Goal: Transaction & Acquisition: Purchase product/service

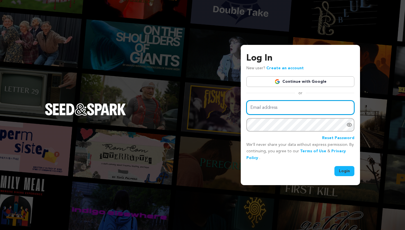
type input "mike@seedandspark.com"
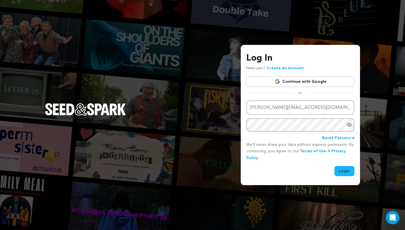
click at [344, 170] on button "Login" at bounding box center [344, 171] width 20 height 10
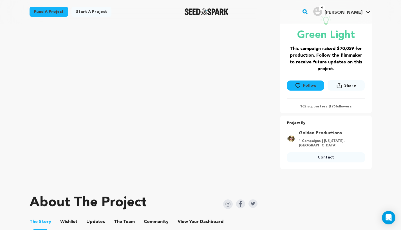
scroll to position [101, 0]
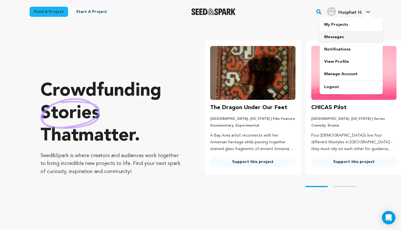
click at [341, 37] on link "Messages" at bounding box center [350, 37] width 63 height 12
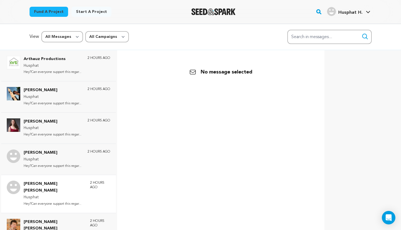
click at [74, 181] on p "Adrianna Amy" at bounding box center [54, 187] width 61 height 13
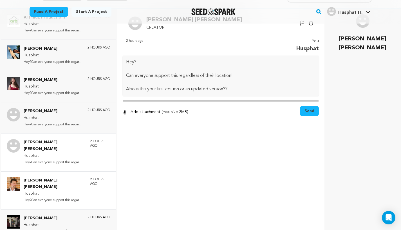
scroll to position [55, 0]
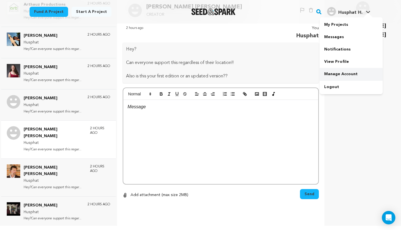
click at [347, 75] on link "Manage Account" at bounding box center [350, 74] width 63 height 12
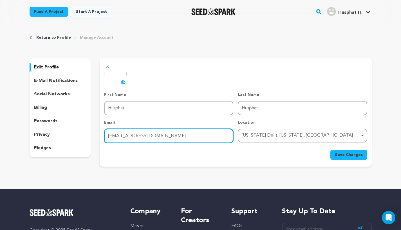
click at [142, 138] on input "husphat7@gmail.com" at bounding box center [168, 136] width 129 height 14
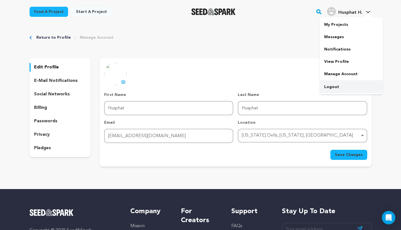
click at [343, 90] on link "Logout" at bounding box center [350, 87] width 63 height 12
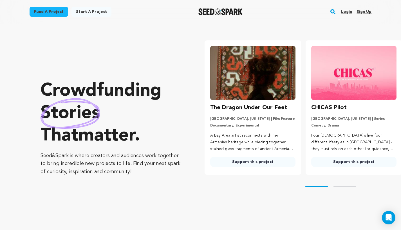
click at [345, 13] on link "Login" at bounding box center [346, 11] width 11 height 9
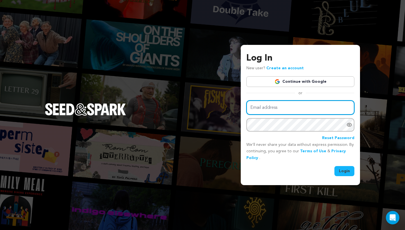
type input "[PERSON_NAME][EMAIL_ADDRESS][DOMAIN_NAME]"
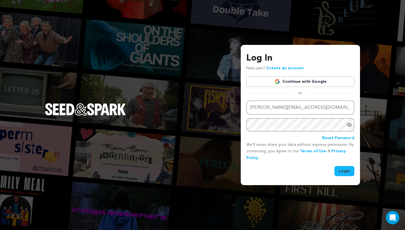
click at [340, 170] on button "Login" at bounding box center [344, 171] width 20 height 10
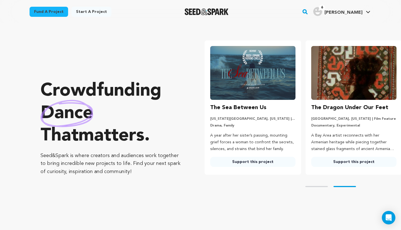
scroll to position [0, 87]
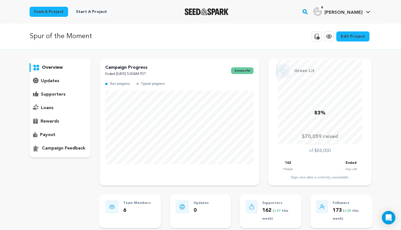
click at [68, 94] on div "supporters" at bounding box center [60, 94] width 61 height 9
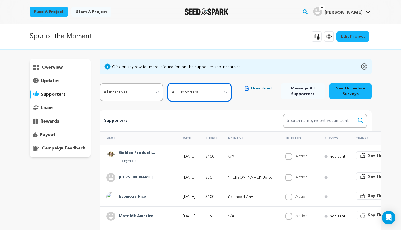
select select "pledge_incomplete"
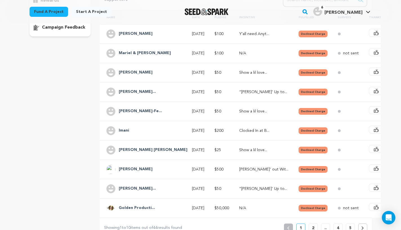
scroll to position [122, 0]
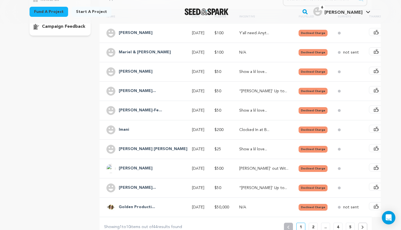
click at [142, 209] on h4 "Golden Producti..." at bounding box center [137, 207] width 36 height 7
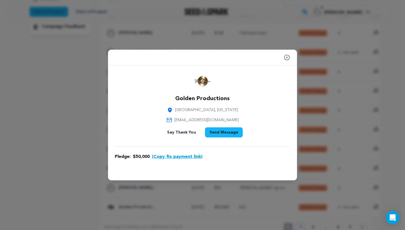
click at [285, 55] on icon "button" at bounding box center [286, 57] width 5 height 5
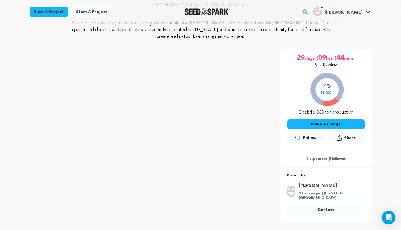
scroll to position [22, 0]
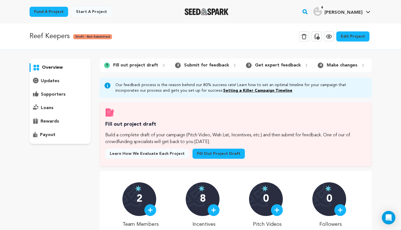
click at [355, 34] on link "Edit Project" at bounding box center [352, 36] width 33 height 10
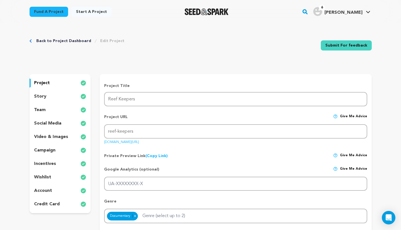
click at [60, 98] on div "story" at bounding box center [60, 96] width 61 height 9
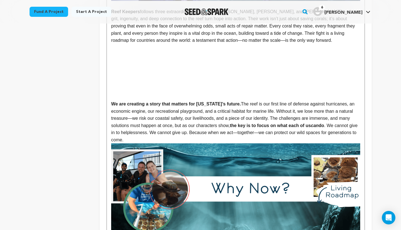
scroll to position [498, 0]
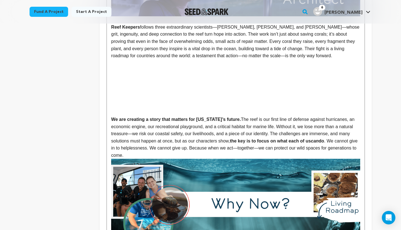
click at [208, 49] on p "Reef Keepers follows three extraordinary scientists—Keri, Ken, and Cindy—whose …" at bounding box center [235, 42] width 248 height 36
click at [190, 109] on p at bounding box center [235, 112] width 248 height 7
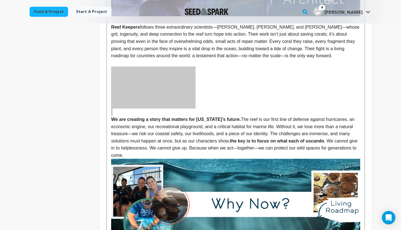
scroll to position [410, 0]
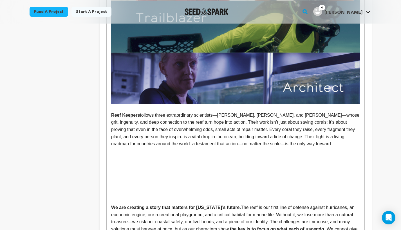
click at [240, 141] on p "Reef Keepers follows three extraordinary scientists—Keri, Ken, and Cindy—whose …" at bounding box center [235, 130] width 248 height 36
click at [111, 148] on p at bounding box center [235, 151] width 248 height 7
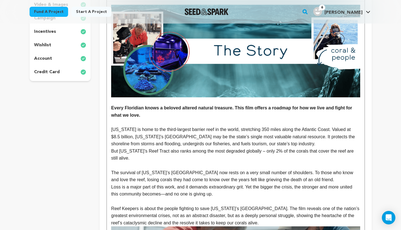
scroll to position [122, 0]
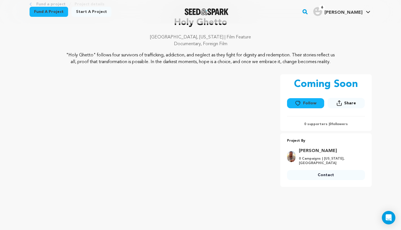
scroll to position [16, 0]
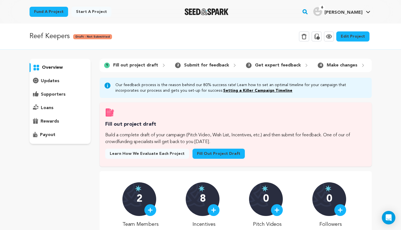
click at [360, 38] on link "Edit Project" at bounding box center [352, 36] width 33 height 10
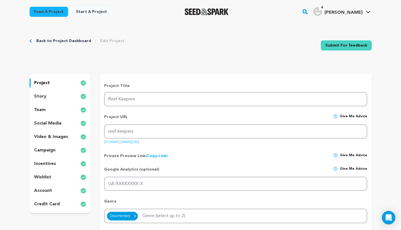
click at [61, 94] on div "story" at bounding box center [60, 96] width 61 height 9
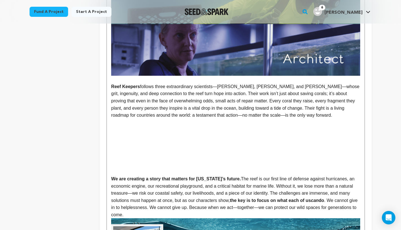
scroll to position [436, 0]
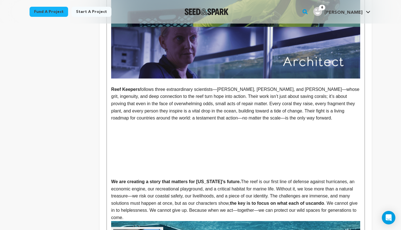
click at [276, 116] on p "Reef Keepers follows three extraordinary scientists—Keri, Ken, and Cindy—whose …" at bounding box center [235, 104] width 248 height 36
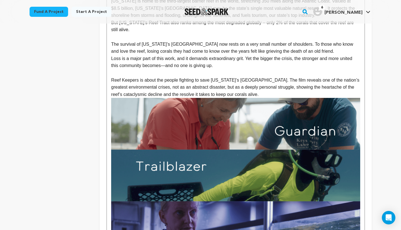
scroll to position [0, 0]
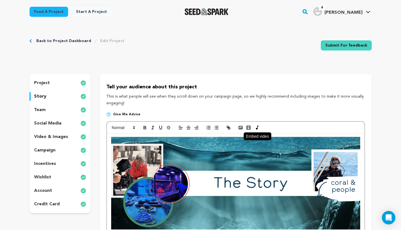
click at [248, 126] on icon "button" at bounding box center [248, 127] width 5 height 5
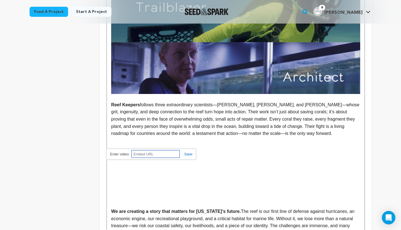
scroll to position [428, 0]
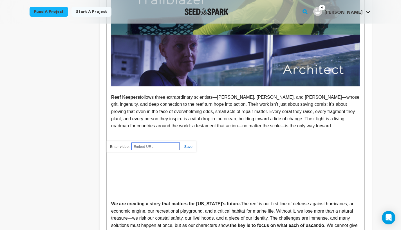
paste input "https://www.youtube.com/watch?v=njX2bu-_Vw4"
type input "https://www.youtube.com/watch?v=njX2bu-_Vw4"
click at [189, 146] on link at bounding box center [185, 147] width 13 height 4
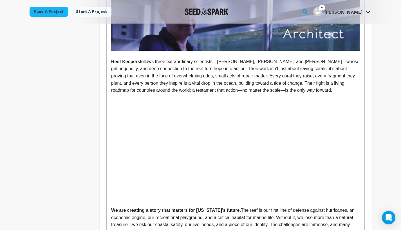
scroll to position [458, 0]
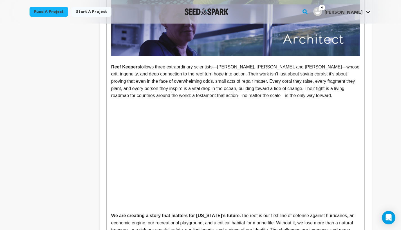
click at [195, 149] on p at bounding box center [235, 152] width 248 height 7
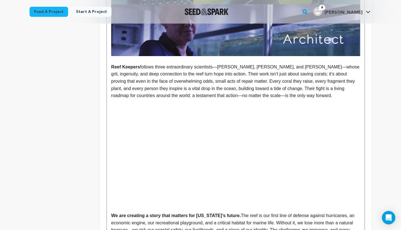
click at [195, 100] on p at bounding box center [235, 103] width 248 height 7
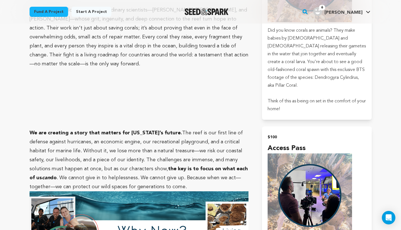
scroll to position [758, 0]
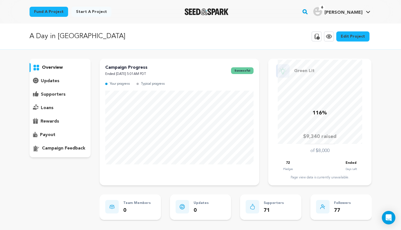
click at [55, 94] on p "supporters" at bounding box center [53, 94] width 25 height 7
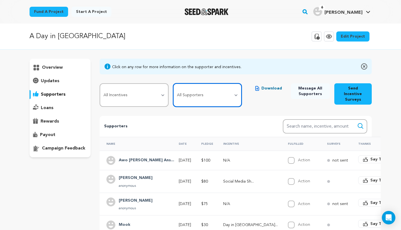
select select "pledge_incomplete"
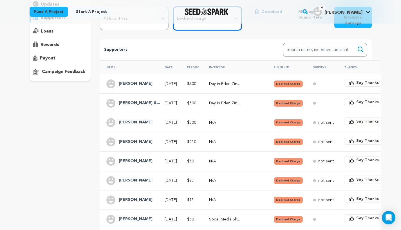
scroll to position [76, 0]
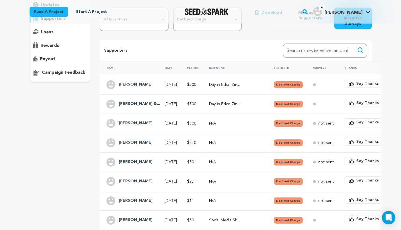
click at [148, 119] on div "Diana Kostas" at bounding box center [130, 123] width 48 height 9
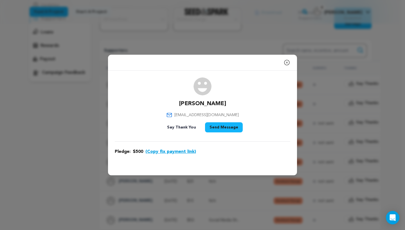
click at [286, 65] on icon "button" at bounding box center [286, 62] width 7 height 7
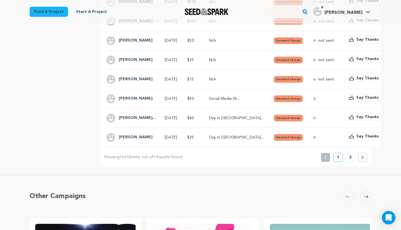
scroll to position [196, 0]
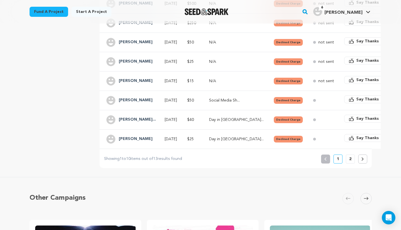
click at [350, 157] on p "2" at bounding box center [350, 160] width 2 height 6
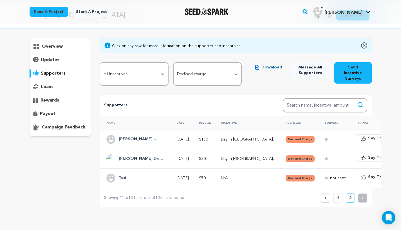
scroll to position [0, 0]
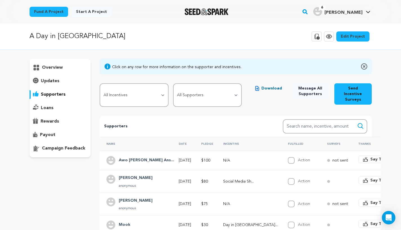
click at [328, 40] on icon at bounding box center [328, 36] width 7 height 7
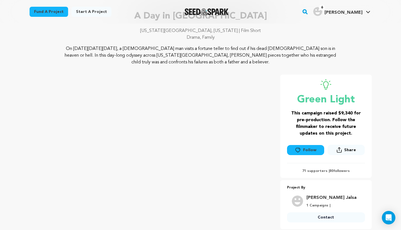
scroll to position [42, 0]
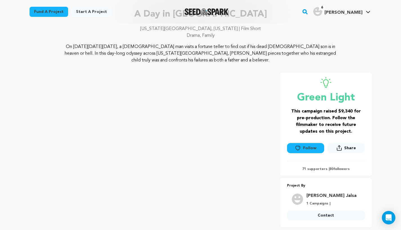
click at [308, 12] on rect "button" at bounding box center [304, 11] width 7 height 7
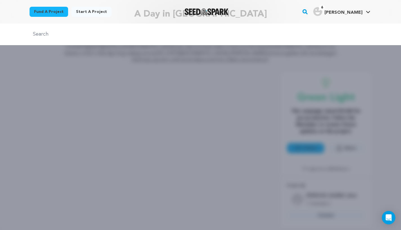
paste input "The Recall"
type input "The Recall"
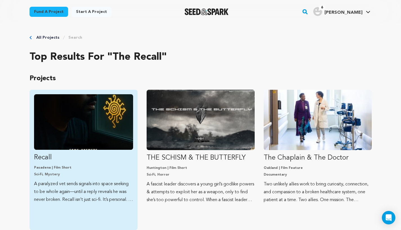
click at [110, 128] on img "Fund Recall" at bounding box center [83, 122] width 99 height 56
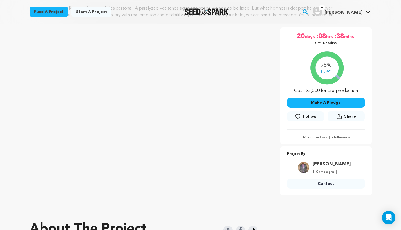
scroll to position [83, 0]
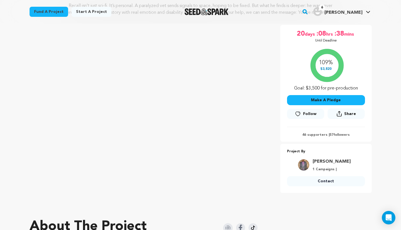
click at [330, 104] on button "Make A Pledge" at bounding box center [326, 100] width 78 height 10
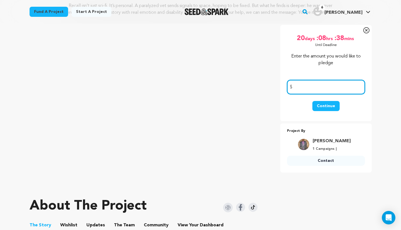
click at [308, 93] on input "number" at bounding box center [326, 87] width 78 height 14
type input "500"
click at [332, 111] on button "Continue" at bounding box center [325, 106] width 27 height 10
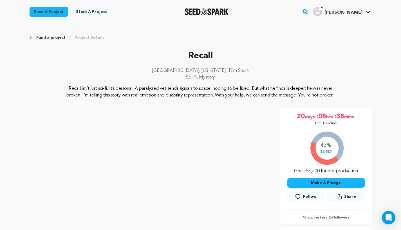
click at [314, 188] on button "Make A Pledge" at bounding box center [326, 183] width 78 height 10
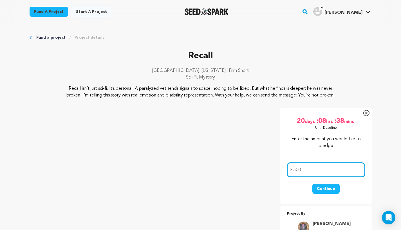
click at [314, 177] on input "500" at bounding box center [326, 170] width 78 height 14
type input "5000"
click at [327, 194] on button "Continue" at bounding box center [325, 189] width 27 height 10
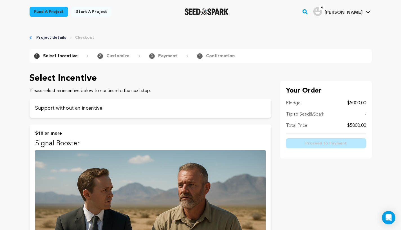
click at [213, 11] on img "Seed&Spark Homepage" at bounding box center [206, 11] width 44 height 7
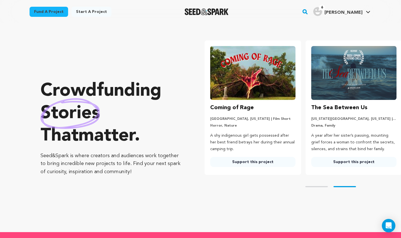
scroll to position [0, 105]
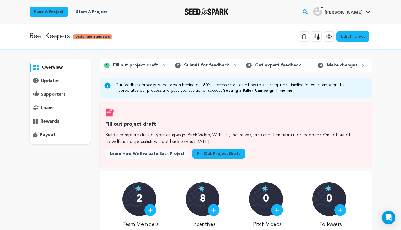
click at [365, 35] on link "Edit Project" at bounding box center [352, 36] width 33 height 10
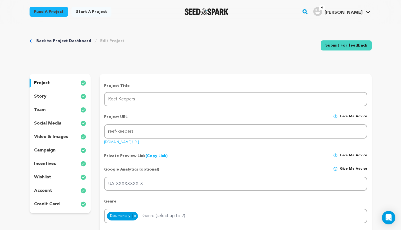
click at [51, 98] on div "story" at bounding box center [60, 96] width 61 height 9
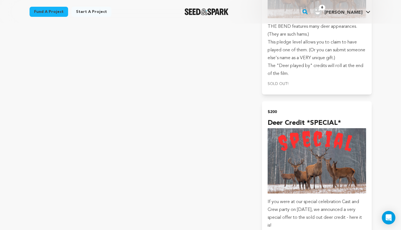
scroll to position [3053, 0]
